Goal: Task Accomplishment & Management: Manage account settings

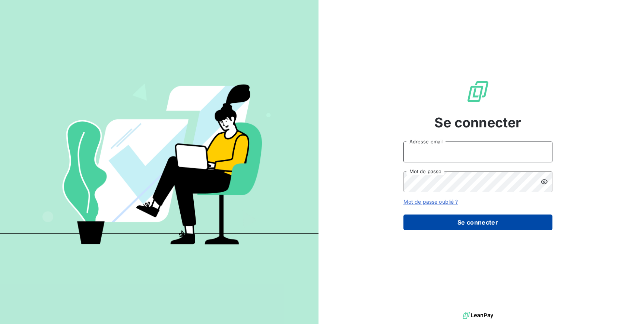
type input "hilal@entrepreneurs.com"
click at [466, 222] on button "Se connecter" at bounding box center [478, 223] width 149 height 16
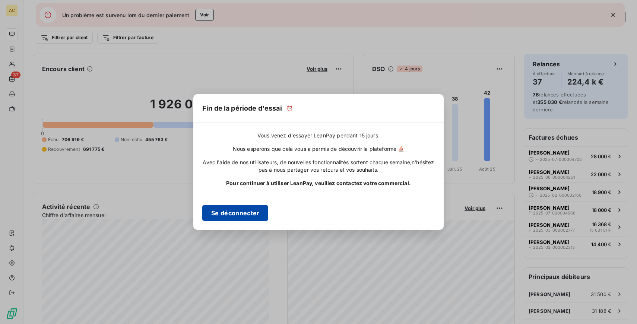
click at [239, 215] on button "Se déconnecter" at bounding box center [235, 213] width 66 height 16
